Goal: Transaction & Acquisition: Purchase product/service

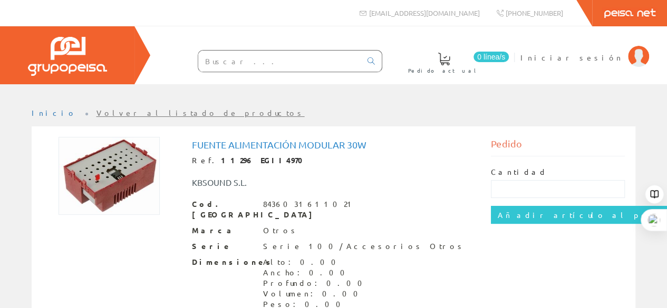
scroll to position [51, 0]
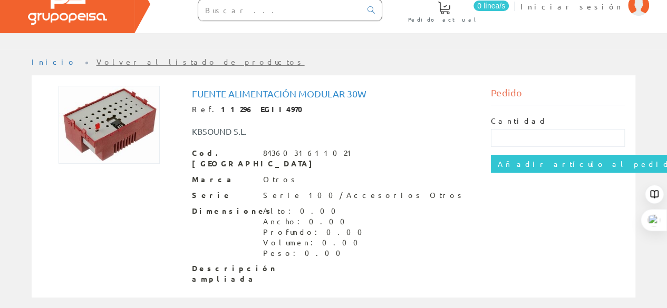
click at [407, 190] on div "Serie Serie 100/Accesorios Otros" at bounding box center [334, 195] width 284 height 11
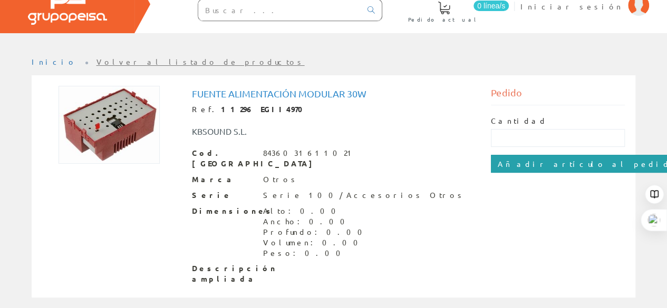
click at [515, 160] on input "Añadir artículo al pedido" at bounding box center [588, 164] width 194 height 18
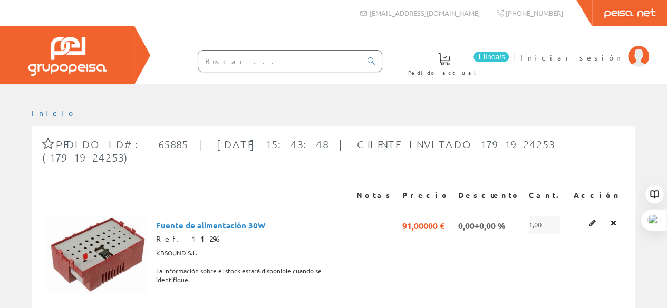
click at [450, 62] on span at bounding box center [444, 59] width 13 height 13
